Goal: Check status

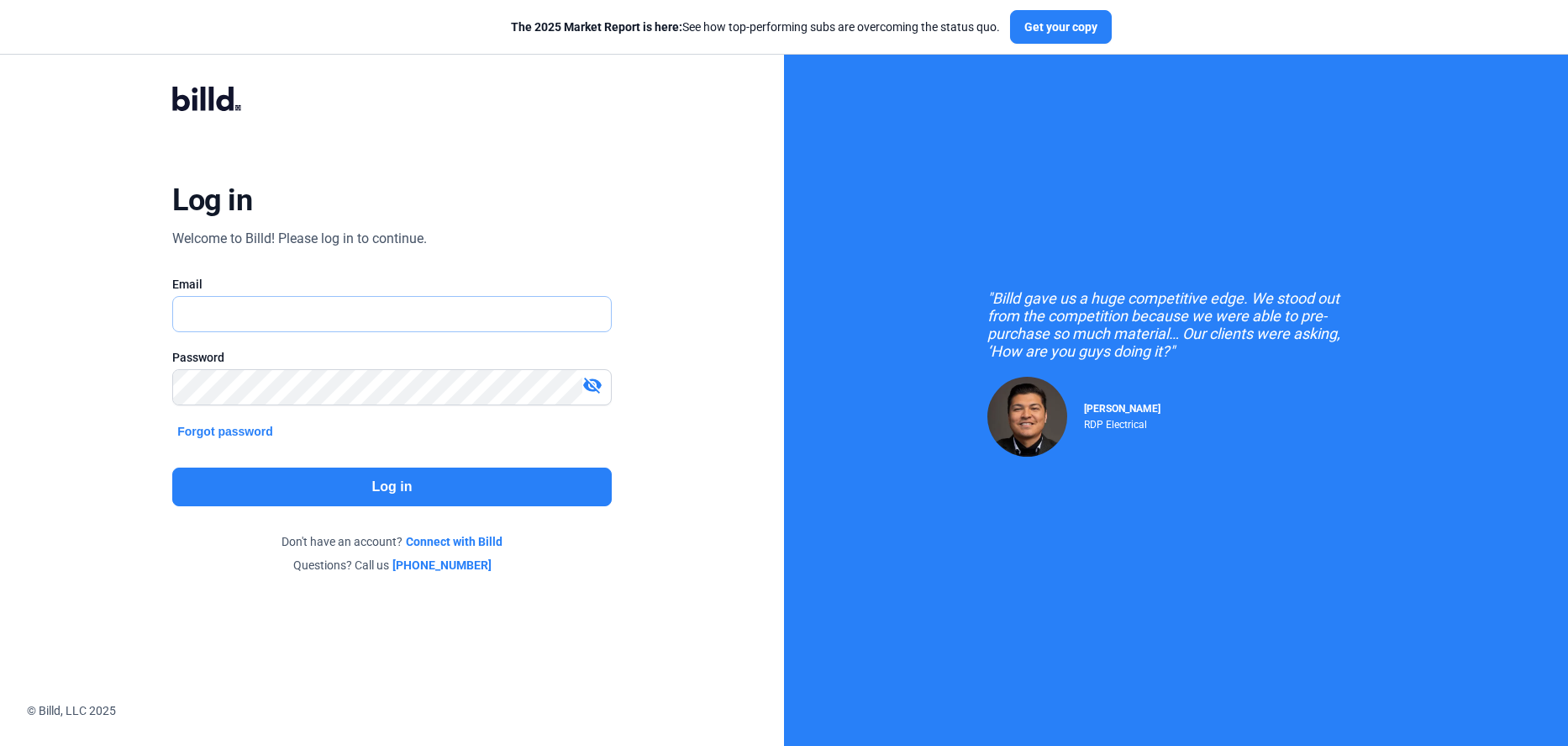
type input "[PERSON_NAME][EMAIL_ADDRESS][DOMAIN_NAME]"
click at [372, 473] on button "Log in" at bounding box center [392, 486] width 440 height 38
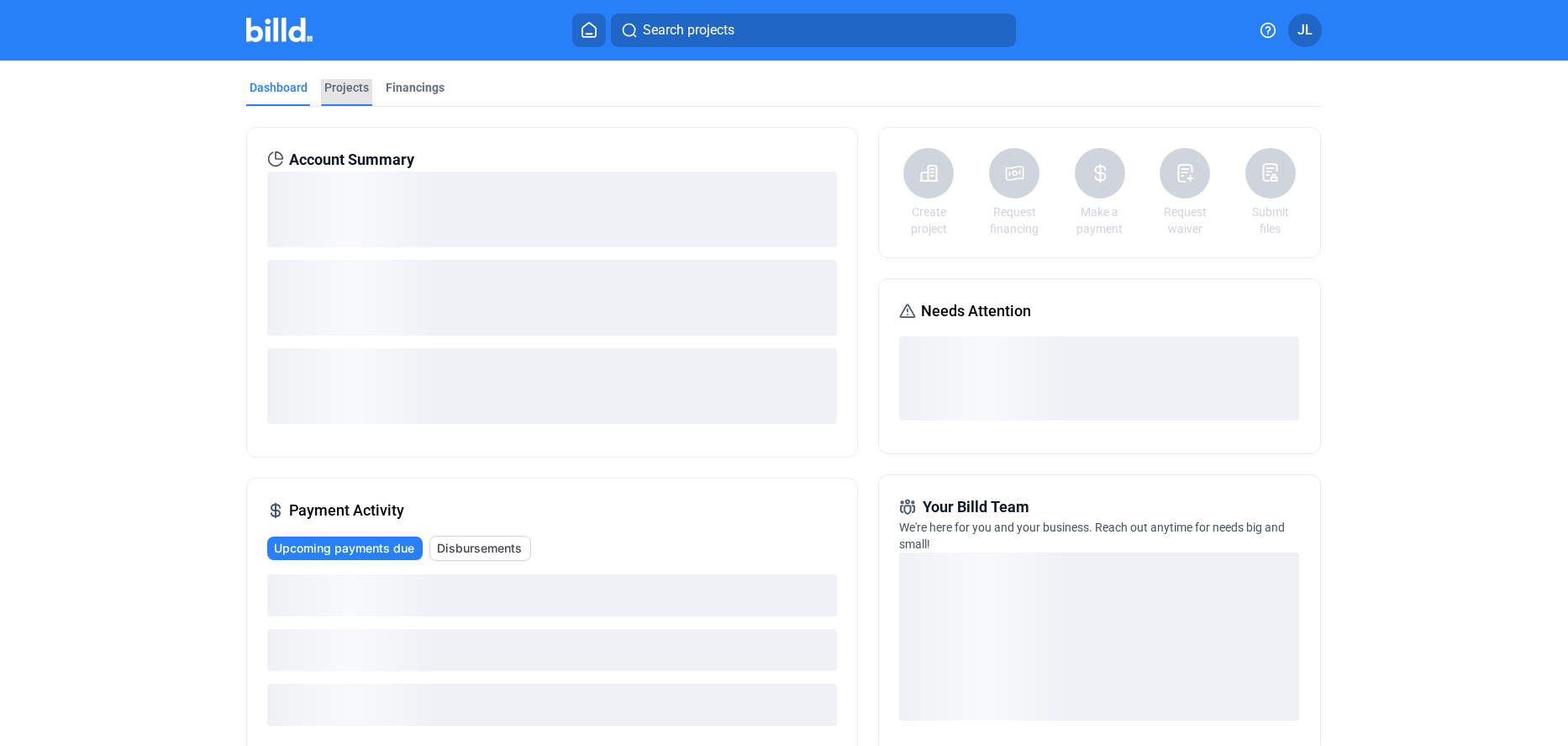
click at [334, 84] on div "Projects" at bounding box center [347, 87] width 44 height 17
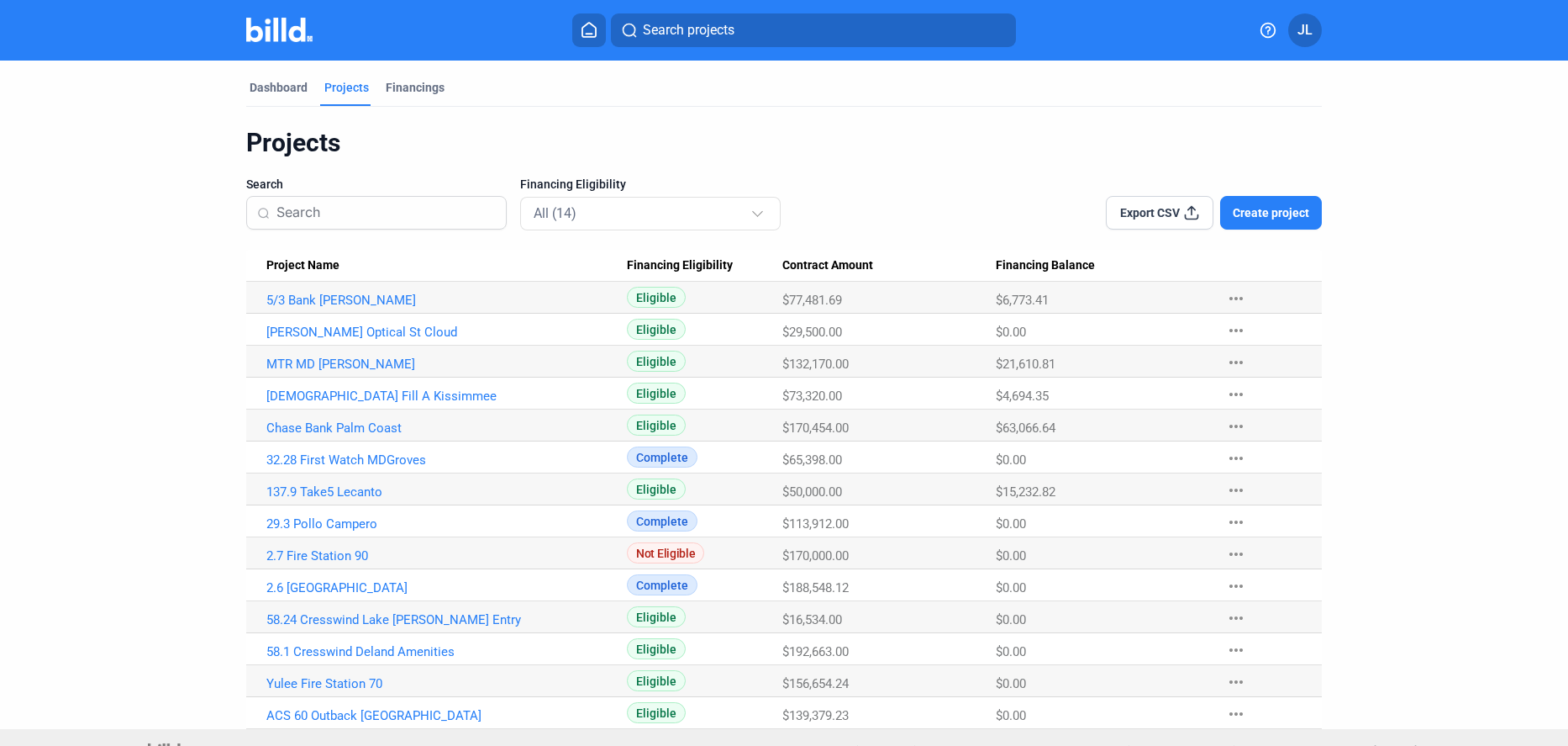
drag, startPoint x: 994, startPoint y: 306, endPoint x: 1042, endPoint y: 303, distance: 48.1
click at [1042, 303] on span "$6,773.41" at bounding box center [1022, 300] width 53 height 15
drag, startPoint x: 1056, startPoint y: 396, endPoint x: 1001, endPoint y: 395, distance: 55.0
click at [1001, 395] on div "$4,694.35" at bounding box center [1103, 396] width 214 height 15
drag, startPoint x: 1002, startPoint y: 493, endPoint x: 1085, endPoint y: 501, distance: 83.4
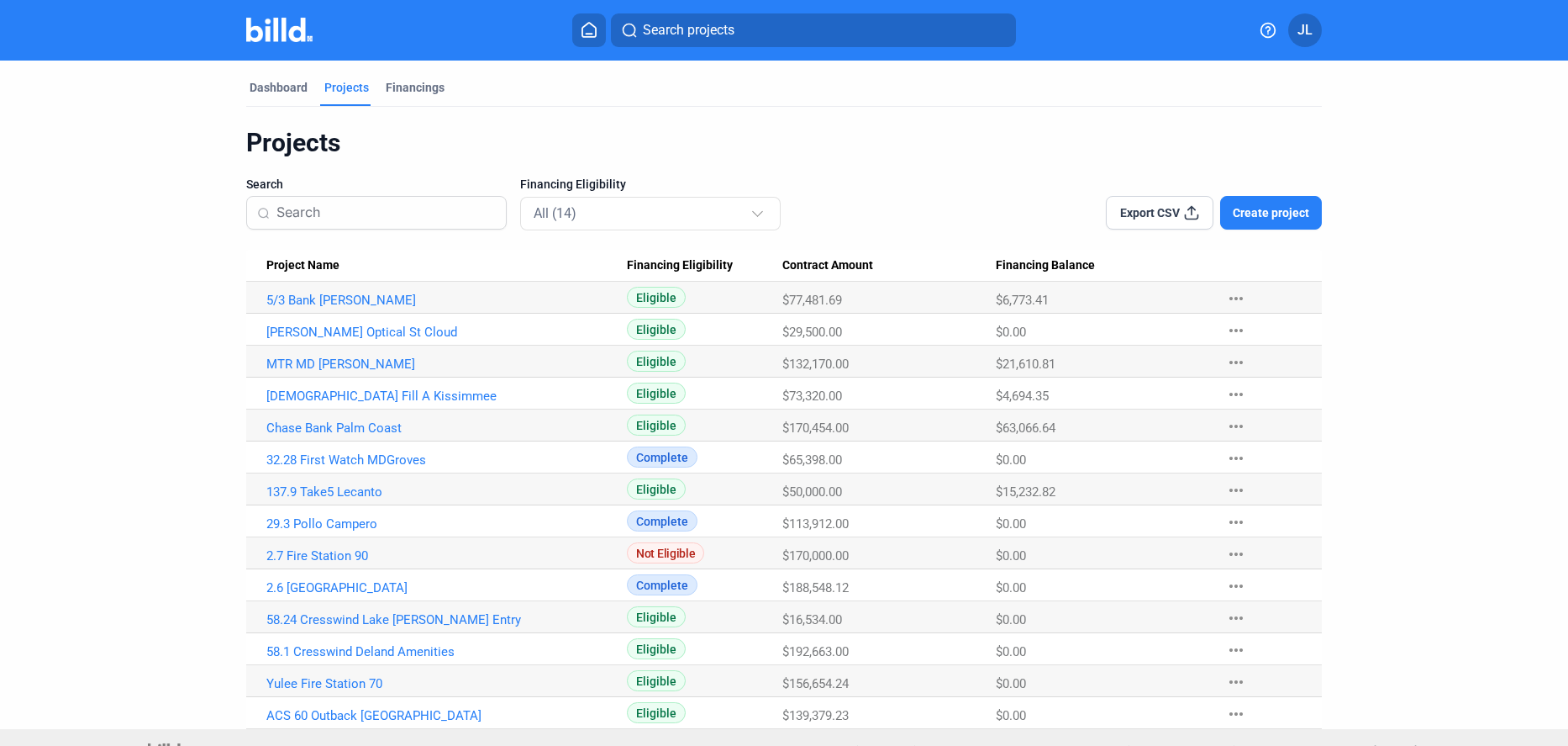
click at [1069, 494] on div "$15,232.82" at bounding box center [1103, 492] width 214 height 15
